Goal: Transaction & Acquisition: Purchase product/service

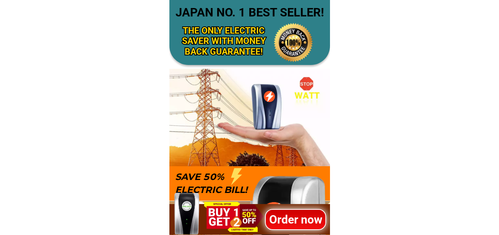
click at [291, 223] on h1 "Order now" at bounding box center [295, 219] width 61 height 17
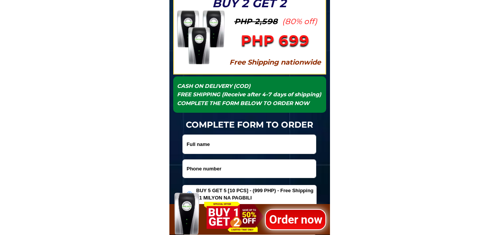
scroll to position [2486, 0]
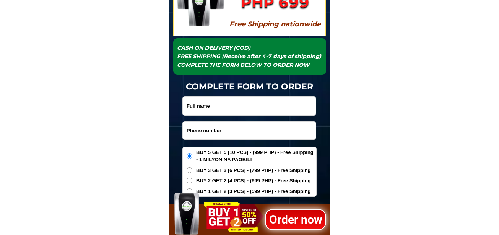
click at [221, 137] on input "Input phone_number" at bounding box center [249, 131] width 133 height 18
paste input "09235057331"
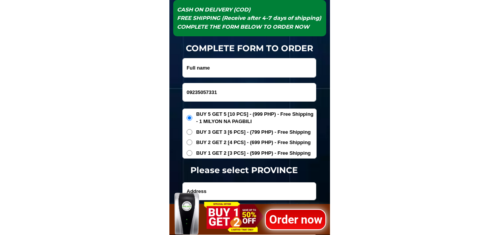
type input "09235057331"
click at [212, 66] on input "Input full_name" at bounding box center [249, 68] width 133 height 19
paste input "[PERSON_NAME] Hipoliti138 kawi""
type input "[PERSON_NAME] Hipoliti138 kawi"
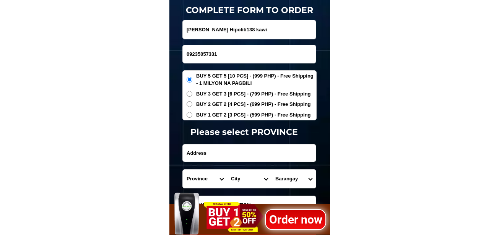
click at [222, 152] on input "Input address" at bounding box center [249, 153] width 133 height 17
paste input "[STREET_ADDRESS]"
type input "[STREET_ADDRESS]"
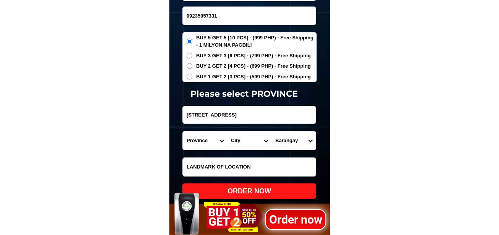
scroll to position [2639, 0]
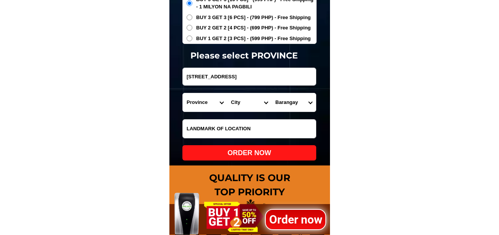
click at [199, 104] on select "Province [GEOGRAPHIC_DATA] [GEOGRAPHIC_DATA][PERSON_NAME][GEOGRAPHIC_DATA][GEOG…" at bounding box center [205, 102] width 44 height 18
select select "63_219"
click at [183, 93] on select "Province [GEOGRAPHIC_DATA] [GEOGRAPHIC_DATA][PERSON_NAME][GEOGRAPHIC_DATA][GEOG…" at bounding box center [205, 102] width 44 height 18
click at [241, 101] on select "City [GEOGRAPHIC_DATA] [GEOGRAPHIC_DATA] [GEOGRAPHIC_DATA] [GEOGRAPHIC_DATA]-ci…" at bounding box center [249, 102] width 44 height 18
click at [230, 98] on select "City [GEOGRAPHIC_DATA] [GEOGRAPHIC_DATA] [GEOGRAPHIC_DATA] [GEOGRAPHIC_DATA]-ci…" at bounding box center [249, 102] width 44 height 18
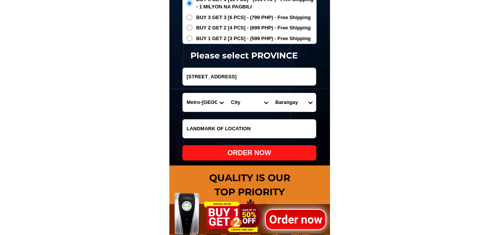
select select "63_2194327"
click at [227, 93] on select "City [GEOGRAPHIC_DATA] [GEOGRAPHIC_DATA] [GEOGRAPHIC_DATA] [GEOGRAPHIC_DATA]-ci…" at bounding box center [249, 102] width 44 height 18
drag, startPoint x: 292, startPoint y: 106, endPoint x: 292, endPoint y: 102, distance: 4.2
click at [292, 105] on select "[GEOGRAPHIC_DATA]" at bounding box center [294, 102] width 44 height 18
click at [292, 100] on select "[GEOGRAPHIC_DATA]" at bounding box center [294, 102] width 44 height 18
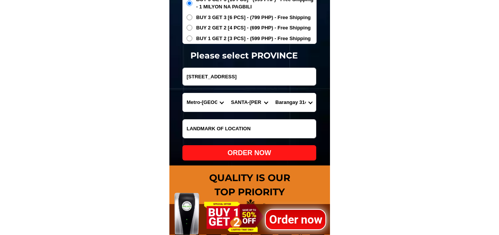
click at [248, 106] on select "City [GEOGRAPHIC_DATA] [GEOGRAPHIC_DATA] [GEOGRAPHIC_DATA] [GEOGRAPHIC_DATA]-ci…" at bounding box center [249, 102] width 44 height 18
click at [300, 106] on select "[GEOGRAPHIC_DATA]" at bounding box center [294, 102] width 44 height 18
select select "63_219432715975"
click at [272, 93] on select "[GEOGRAPHIC_DATA]" at bounding box center [294, 102] width 44 height 18
click at [203, 24] on div "BUY 5 GET 5 [10 PCS] - (999 PHP) - Free Shipping - 1 MILYON NA PAGBILI BUY 3 GE…" at bounding box center [250, 19] width 134 height 51
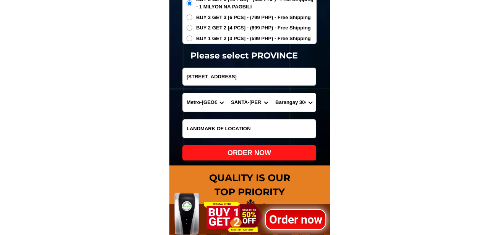
click at [216, 27] on span "BUY 2 GET 2 [4 PCS] - (699 PHP) - Free Shipping" at bounding box center [253, 28] width 115 height 8
click at [193, 27] on input "BUY 2 GET 2 [4 PCS] - (699 PHP) - Free Shipping" at bounding box center [190, 28] width 6 height 6
click at [239, 159] on div "ORDER NOW" at bounding box center [250, 152] width 134 height 15
radio input "true"
